Goal: Task Accomplishment & Management: Manage account settings

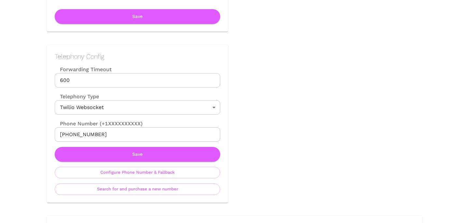
scroll to position [273, 0]
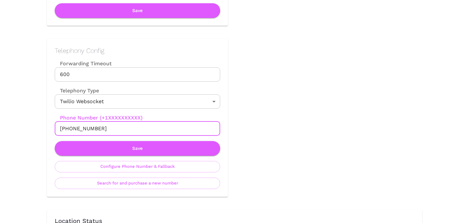
drag, startPoint x: 67, startPoint y: 127, endPoint x: 128, endPoint y: 127, distance: 61.6
click at [128, 127] on input "+18328026334" at bounding box center [138, 128] width 166 height 14
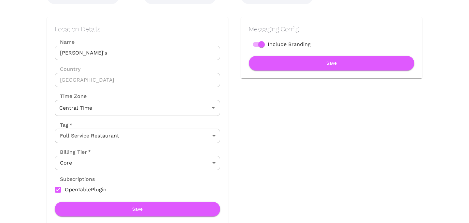
scroll to position [0, 0]
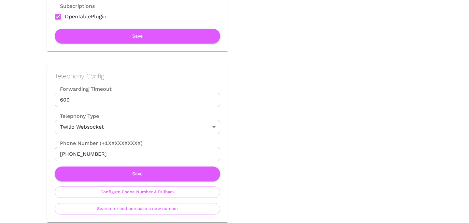
scroll to position [256, 0]
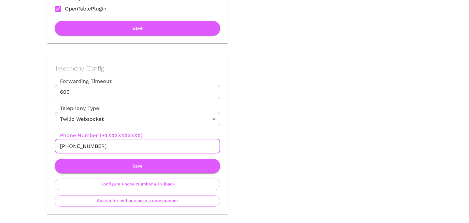
drag, startPoint x: 66, startPoint y: 147, endPoint x: 128, endPoint y: 147, distance: 62.3
click at [128, 147] on input "[PHONE_NUMBER]" at bounding box center [138, 146] width 166 height 14
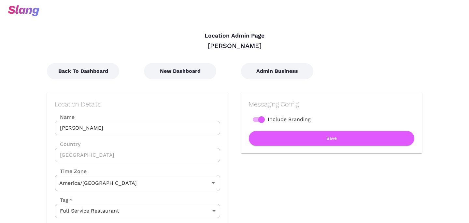
type input "Central Time"
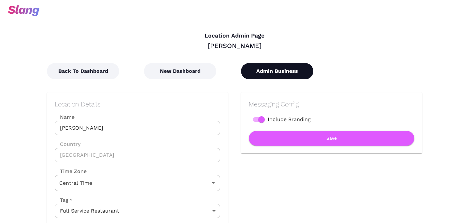
click at [273, 74] on button "Admin Business" at bounding box center [277, 71] width 72 height 16
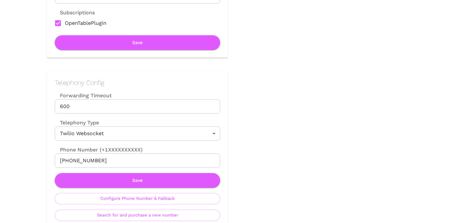
scroll to position [250, 0]
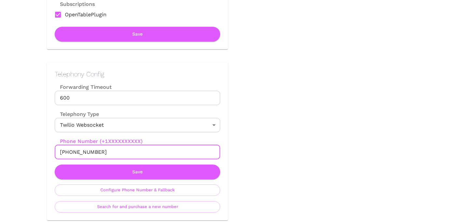
drag, startPoint x: 67, startPoint y: 152, endPoint x: 130, endPoint y: 152, distance: 62.9
click at [130, 152] on input "[PHONE_NUMBER]" at bounding box center [138, 152] width 166 height 14
